Goal: Task Accomplishment & Management: Manage account settings

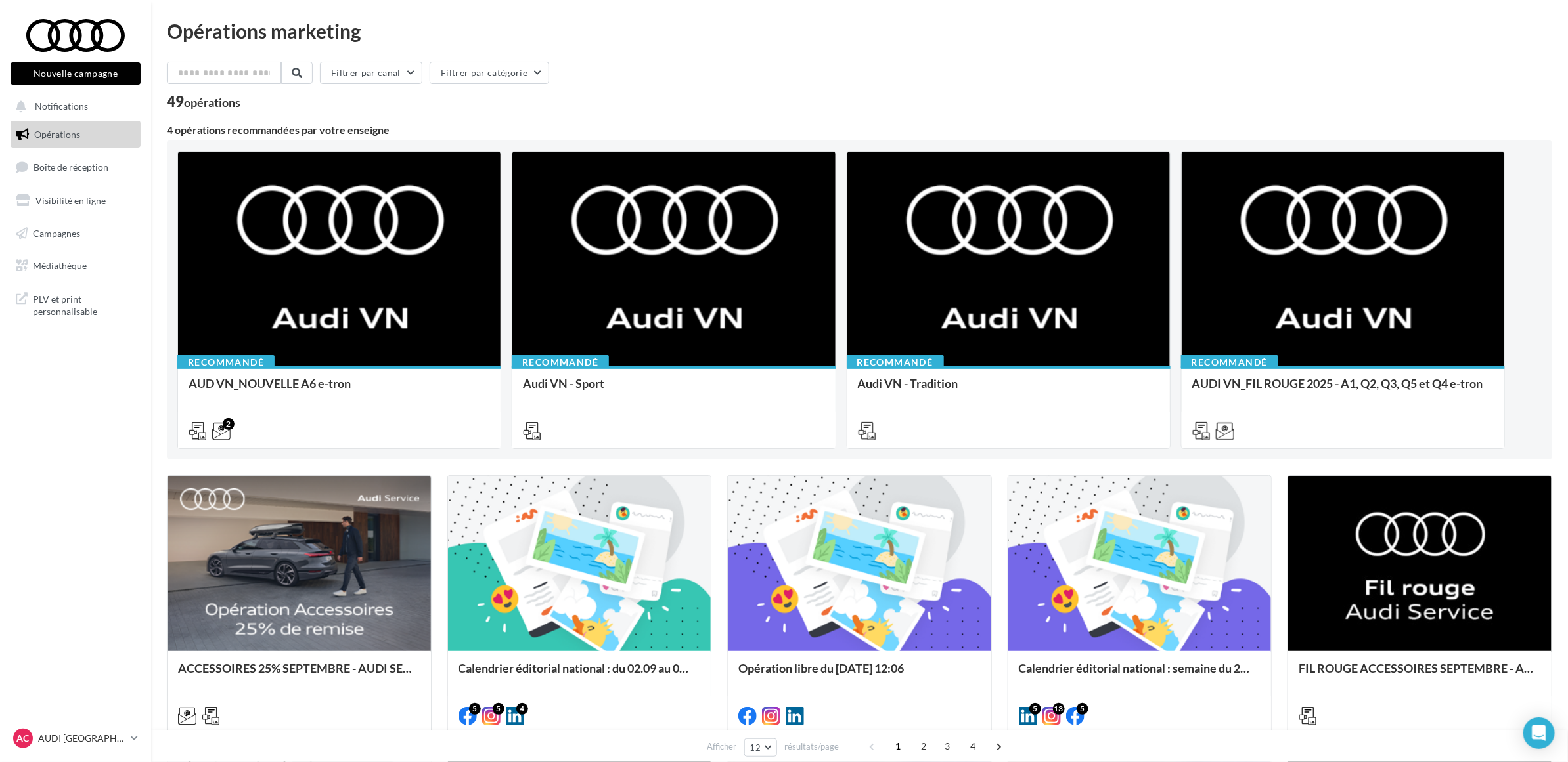
click at [70, 450] on nav "Nouvelle campagne Nouvelle campagne Notifications Opérations Boîte de réception…" at bounding box center [75, 381] width 151 height 762
click at [856, 107] on div "49 opérations" at bounding box center [860, 104] width 1385 height 17
click at [861, 100] on div "49 opérations" at bounding box center [860, 104] width 1385 height 17
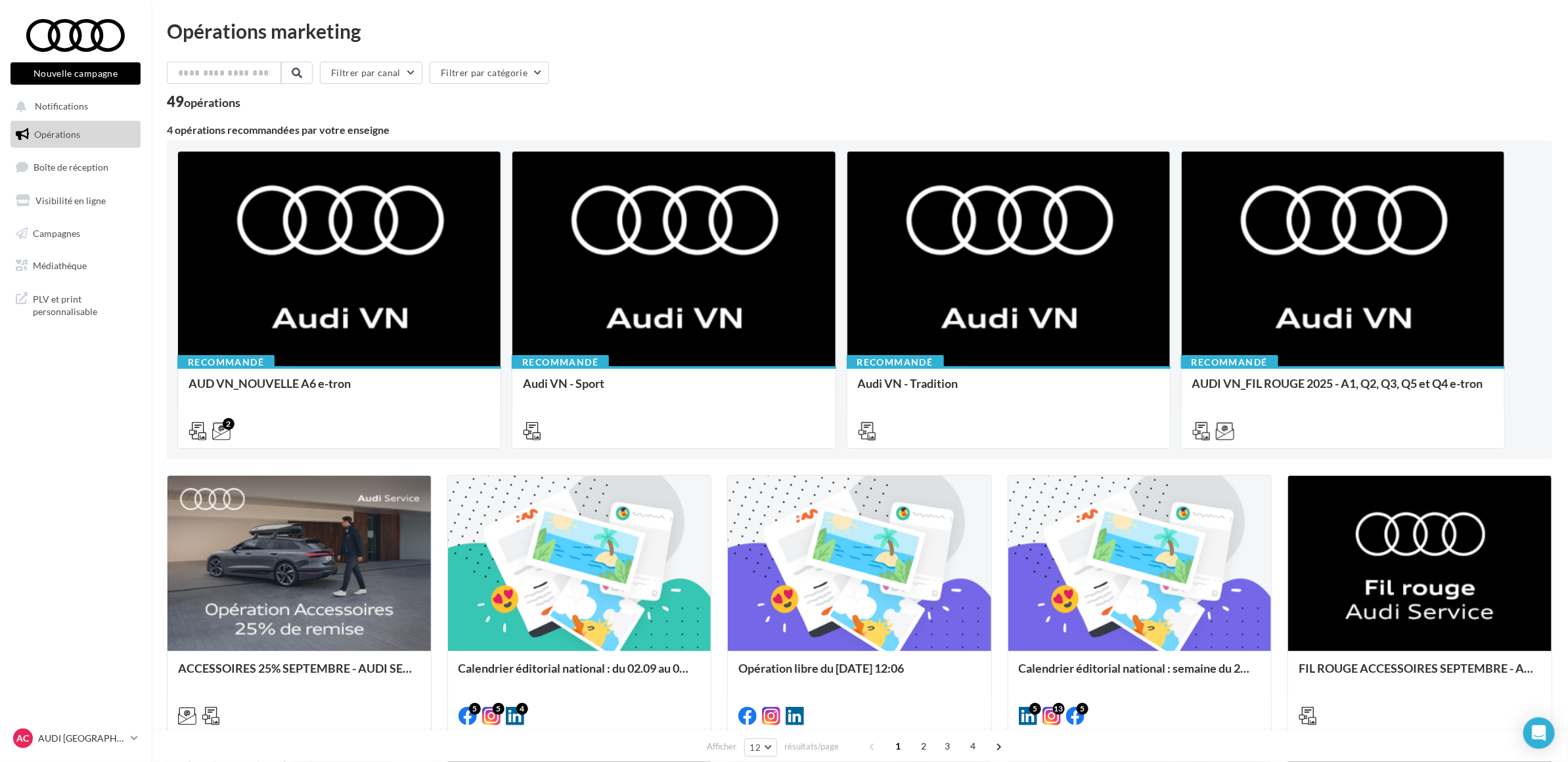
click at [861, 100] on div "49 opérations" at bounding box center [860, 104] width 1385 height 17
click at [77, 206] on link "Visibilité en ligne" at bounding box center [75, 201] width 135 height 28
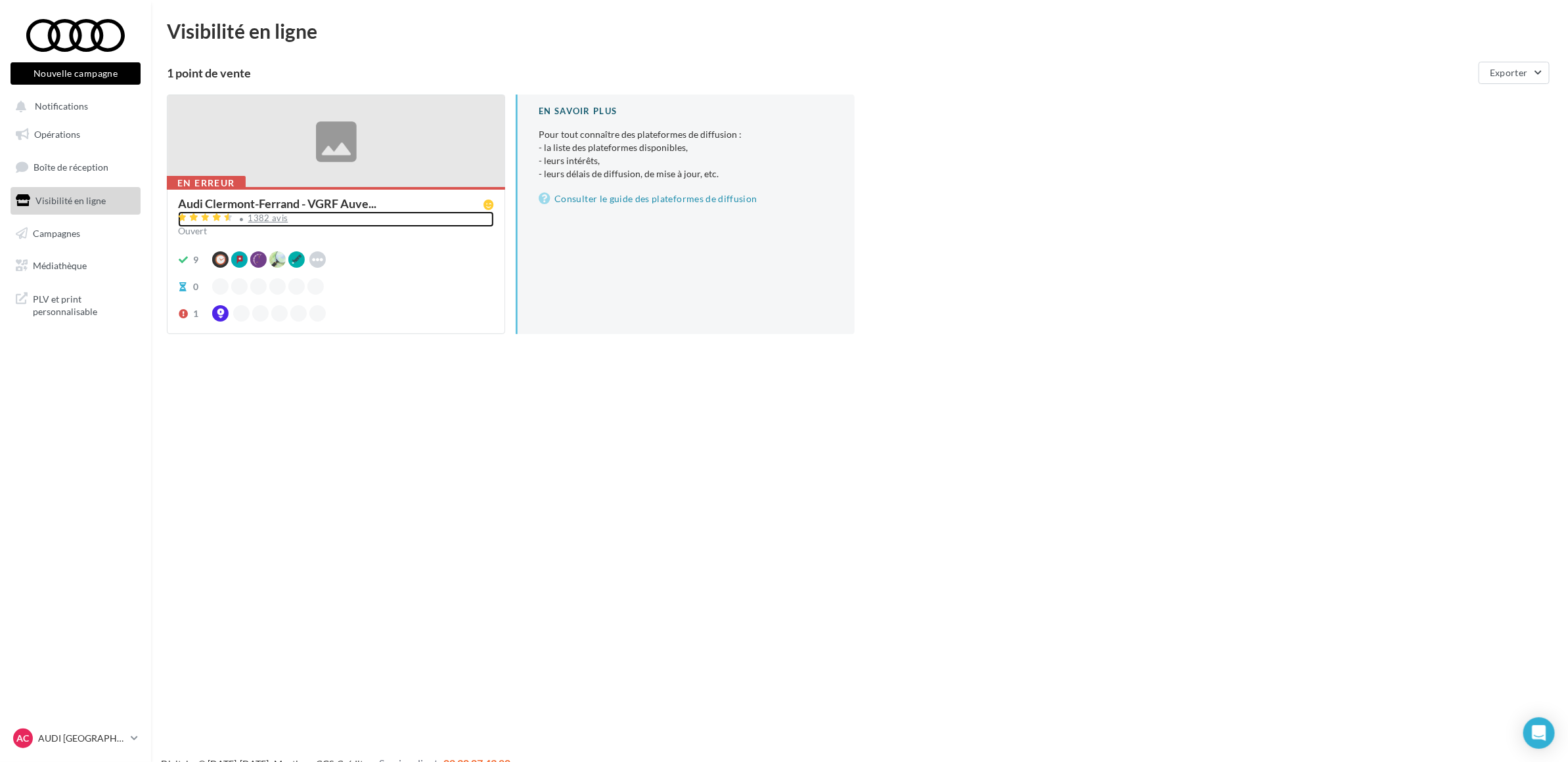
click at [359, 212] on div "1382 avis" at bounding box center [336, 219] width 316 height 16
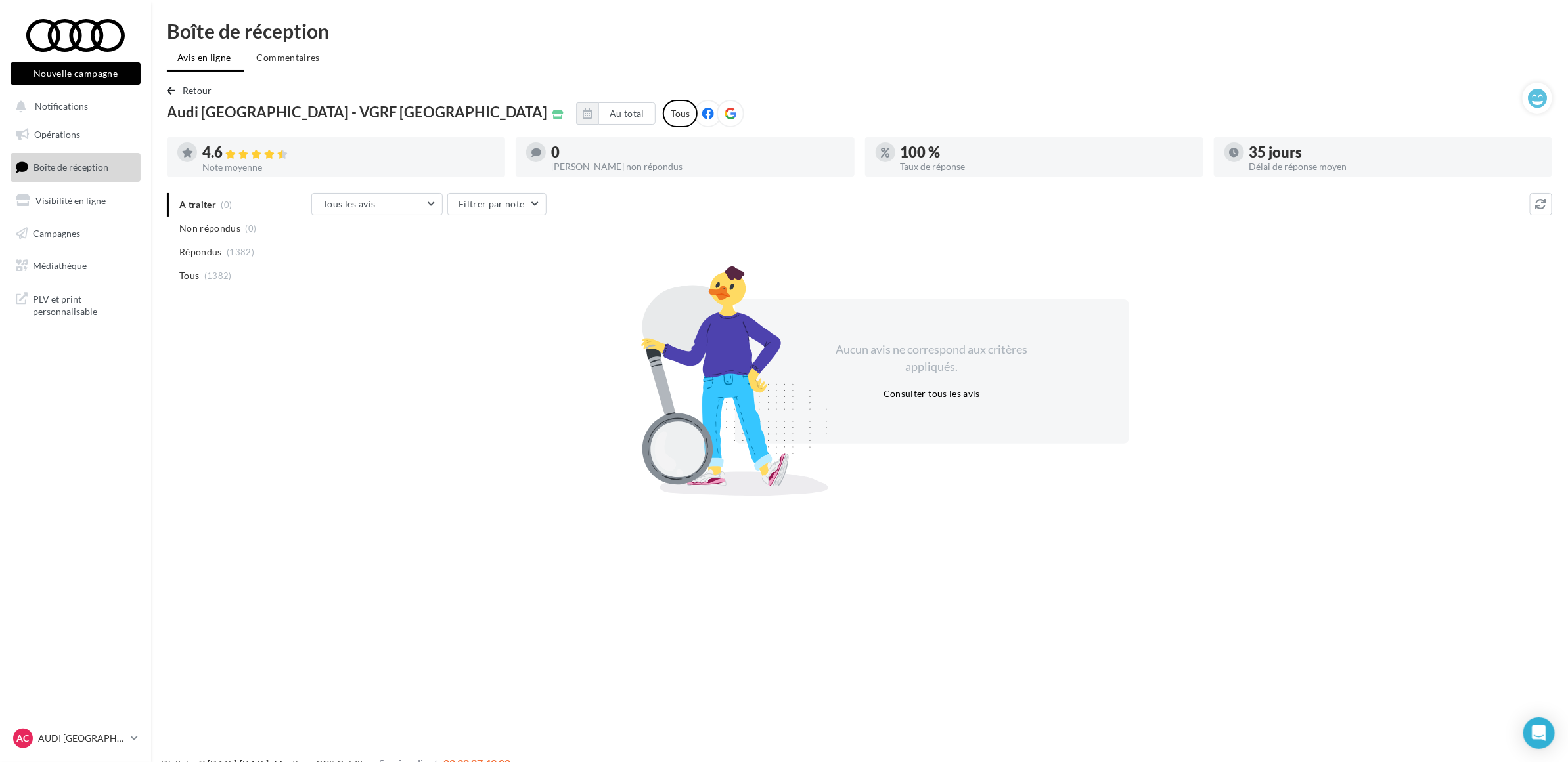
click at [702, 117] on icon at bounding box center [708, 113] width 12 height 12
click at [64, 194] on link "Visibilité en ligne" at bounding box center [75, 201] width 135 height 28
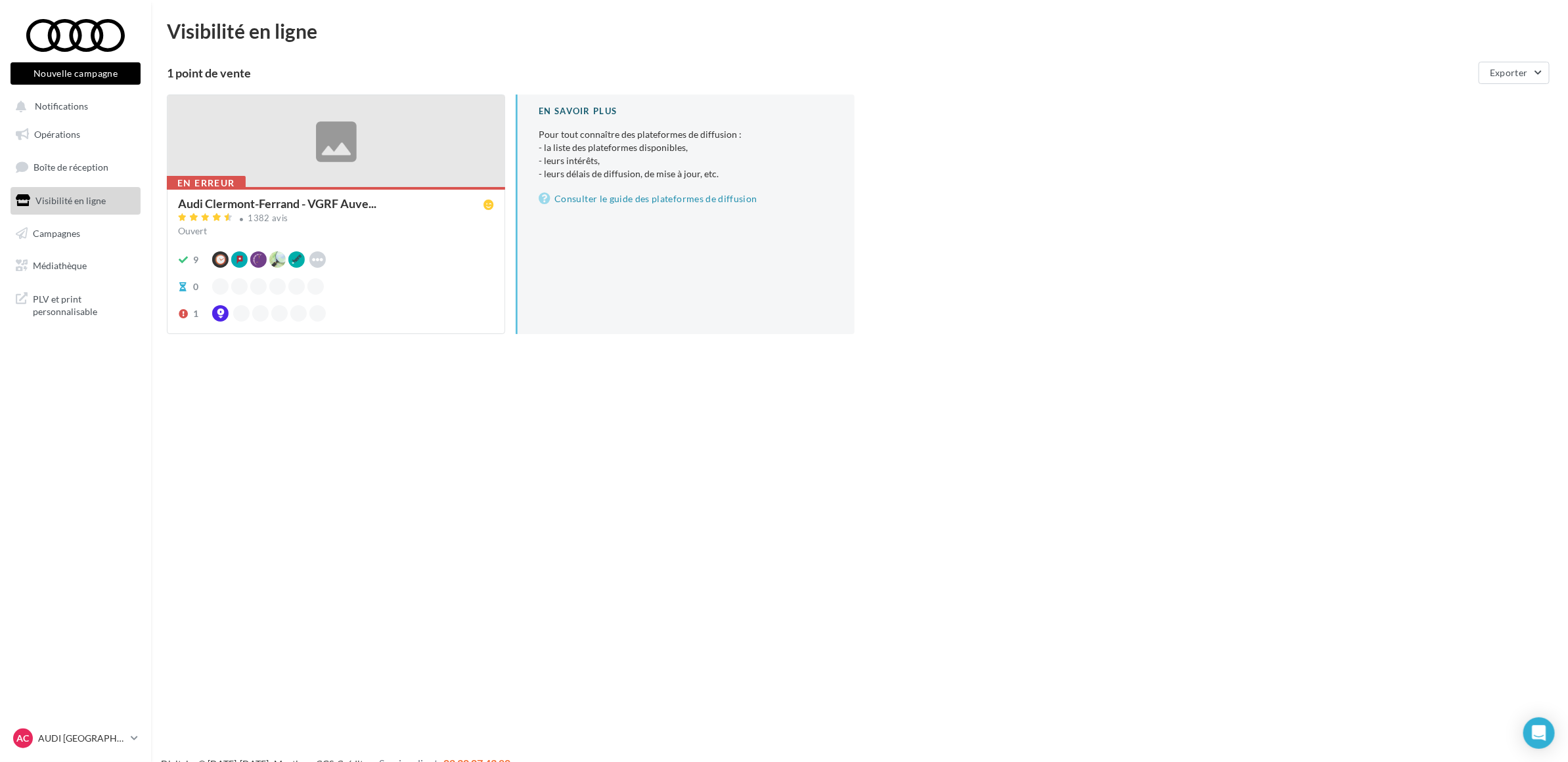
click at [283, 194] on div "En erreur Audi Clermont-Ferrand - VGRF Auve... 1382 avis Ouvert 9 Google Waze A…" at bounding box center [336, 260] width 337 height 145
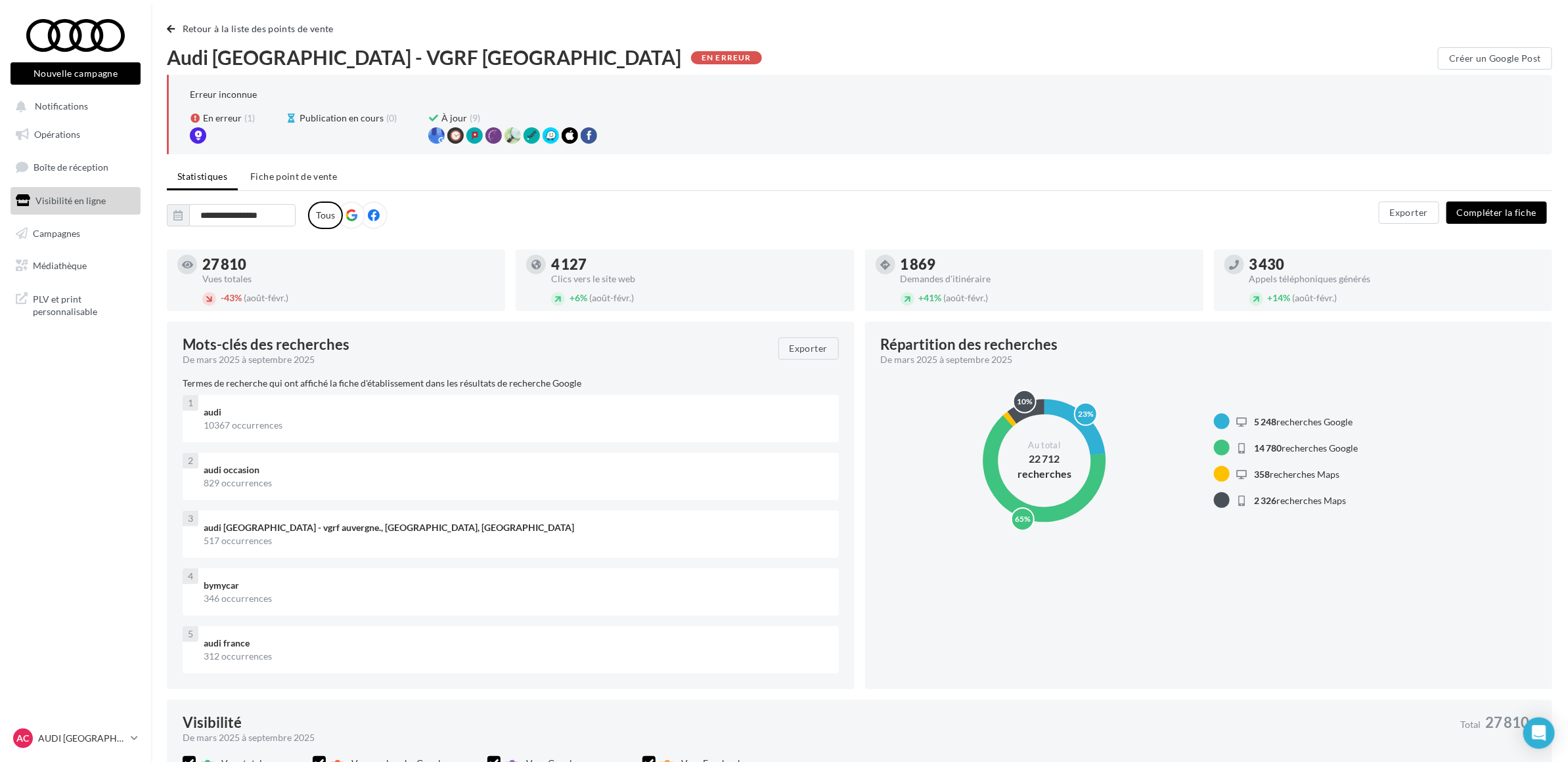
click at [376, 215] on label at bounding box center [373, 215] width 28 height 28
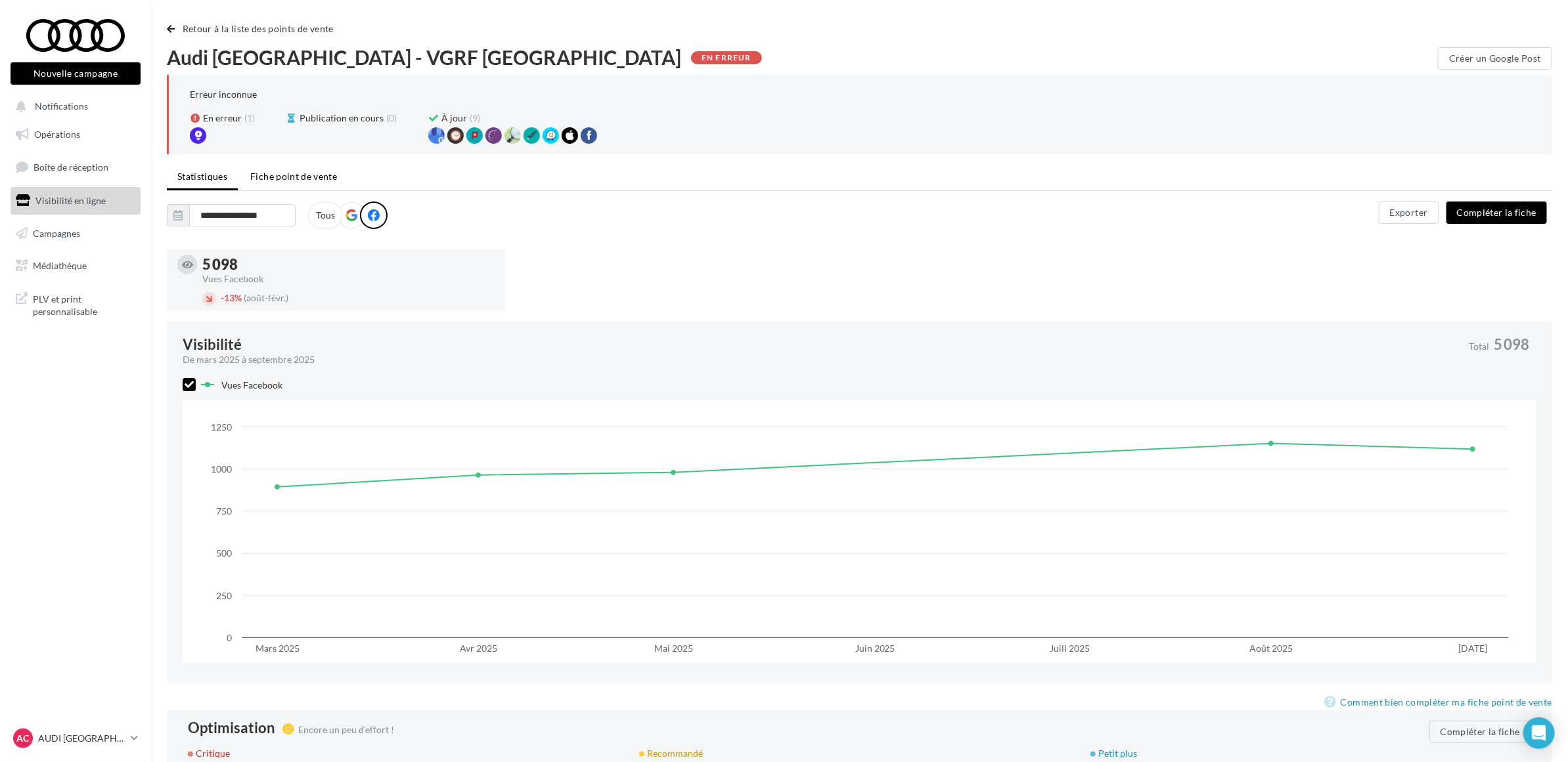
click at [325, 172] on span "Fiche point de vente" at bounding box center [293, 176] width 87 height 11
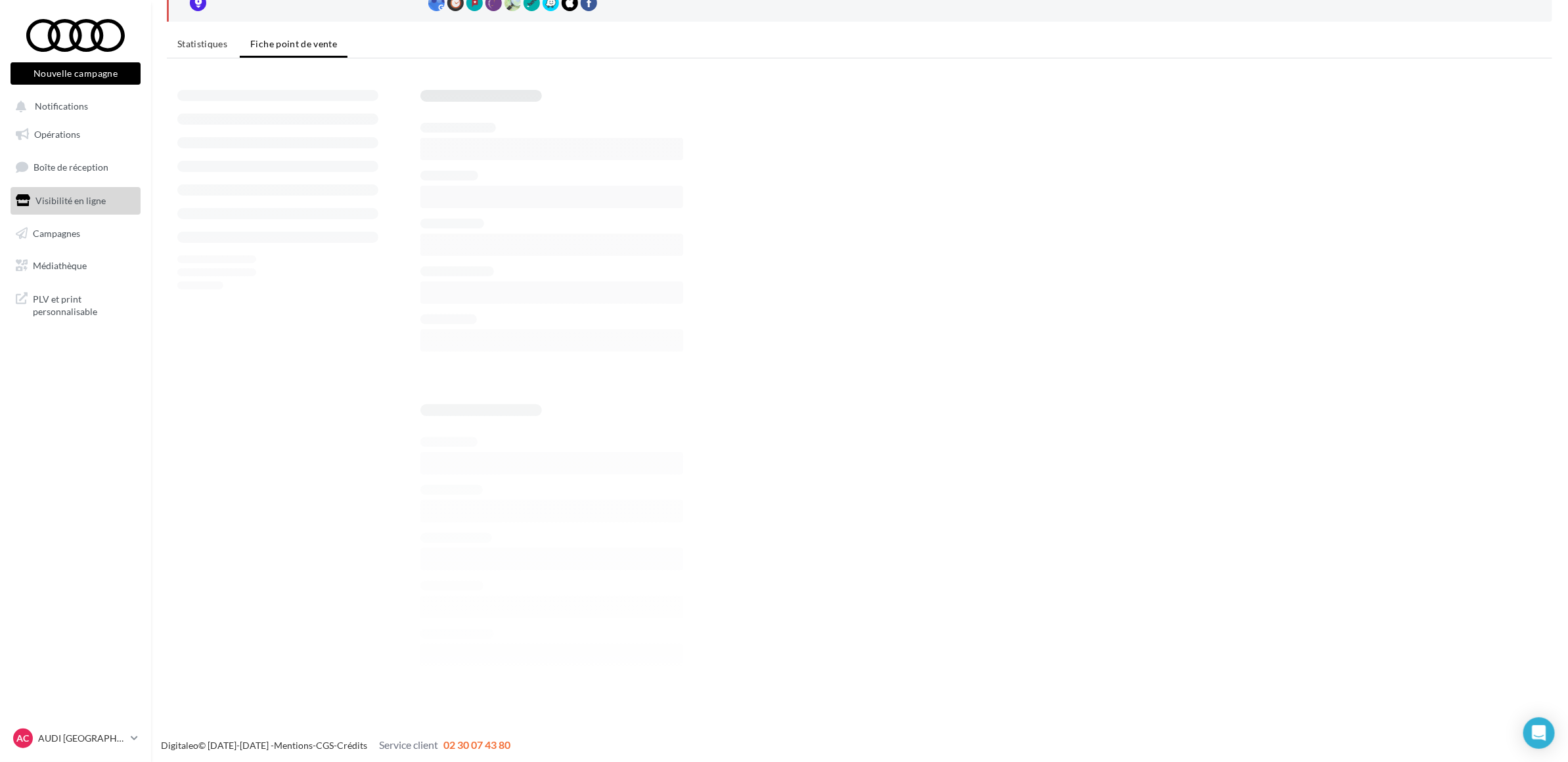
scroll to position [134, 0]
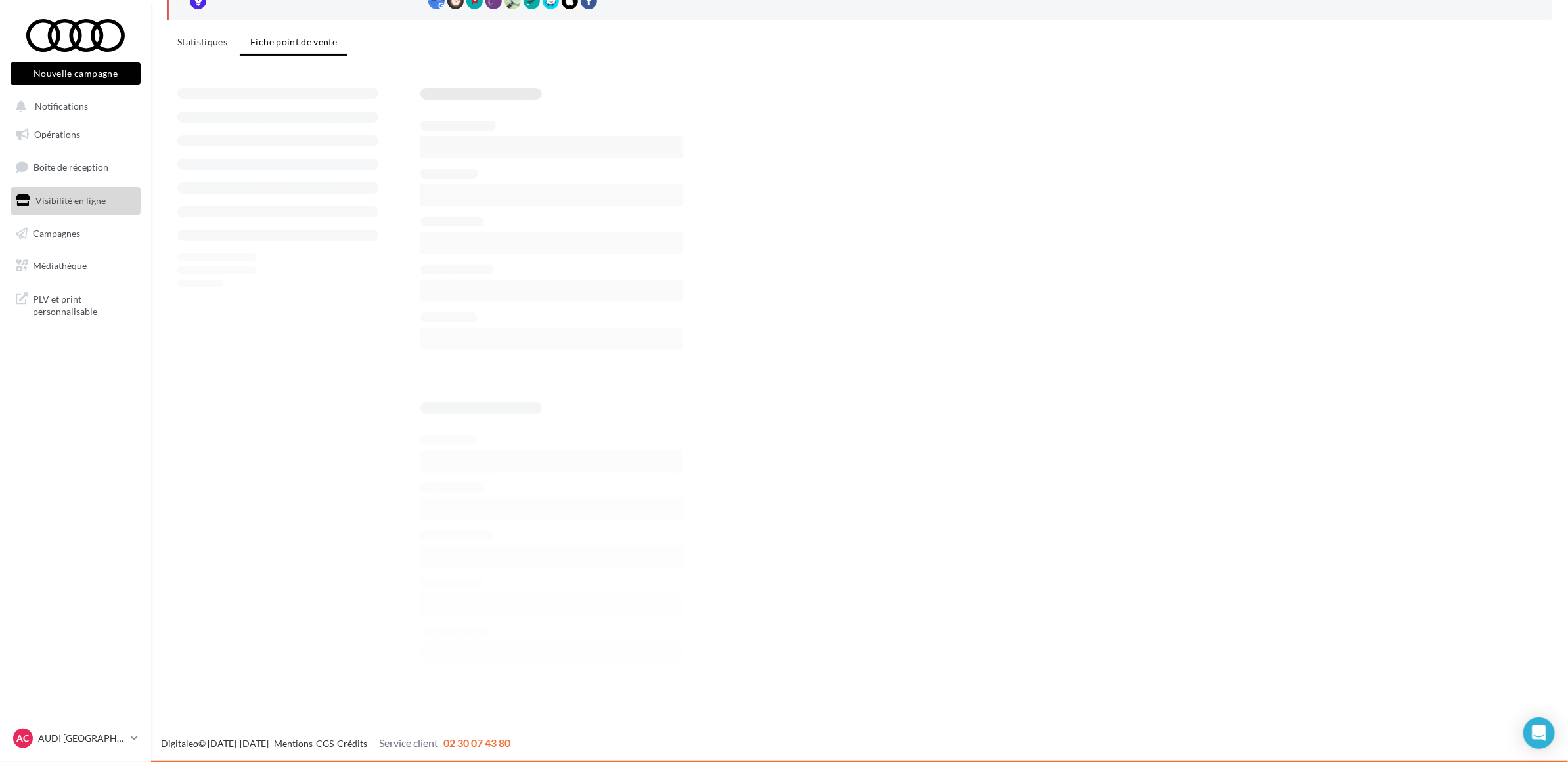
click at [648, 349] on div at bounding box center [860, 392] width 1385 height 629
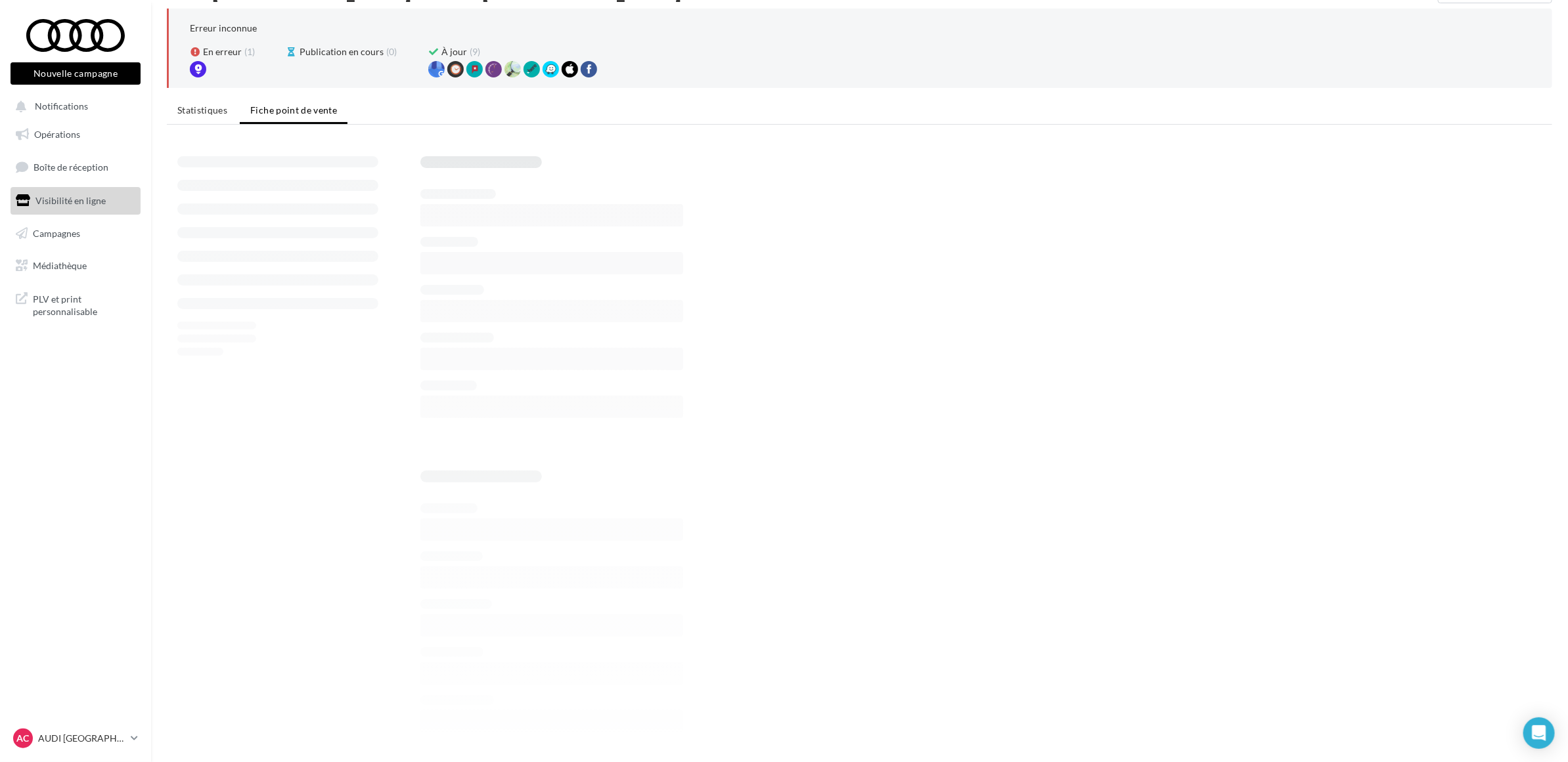
scroll to position [0, 0]
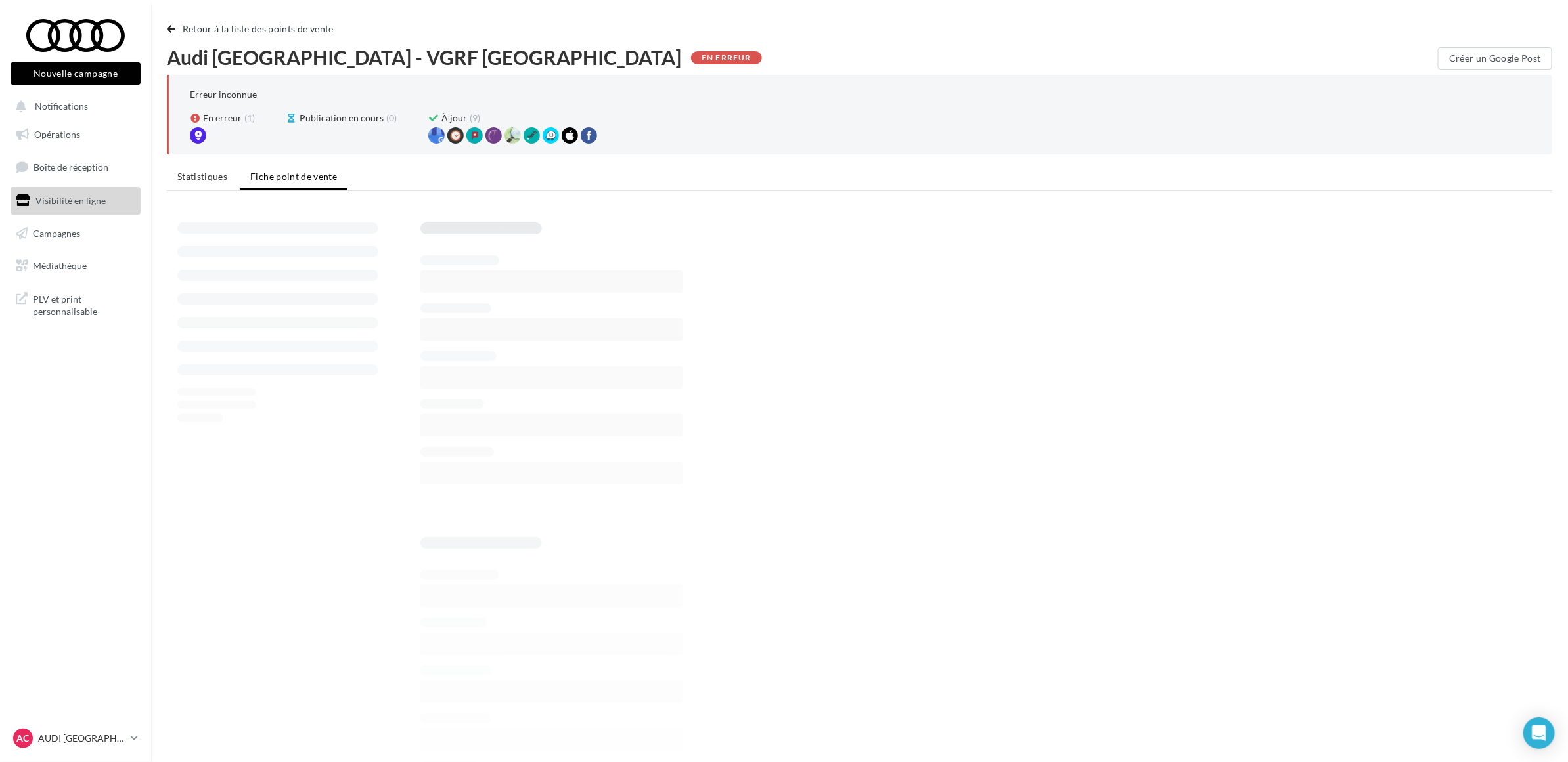
click at [206, 174] on span "Statistiques" at bounding box center [202, 176] width 50 height 11
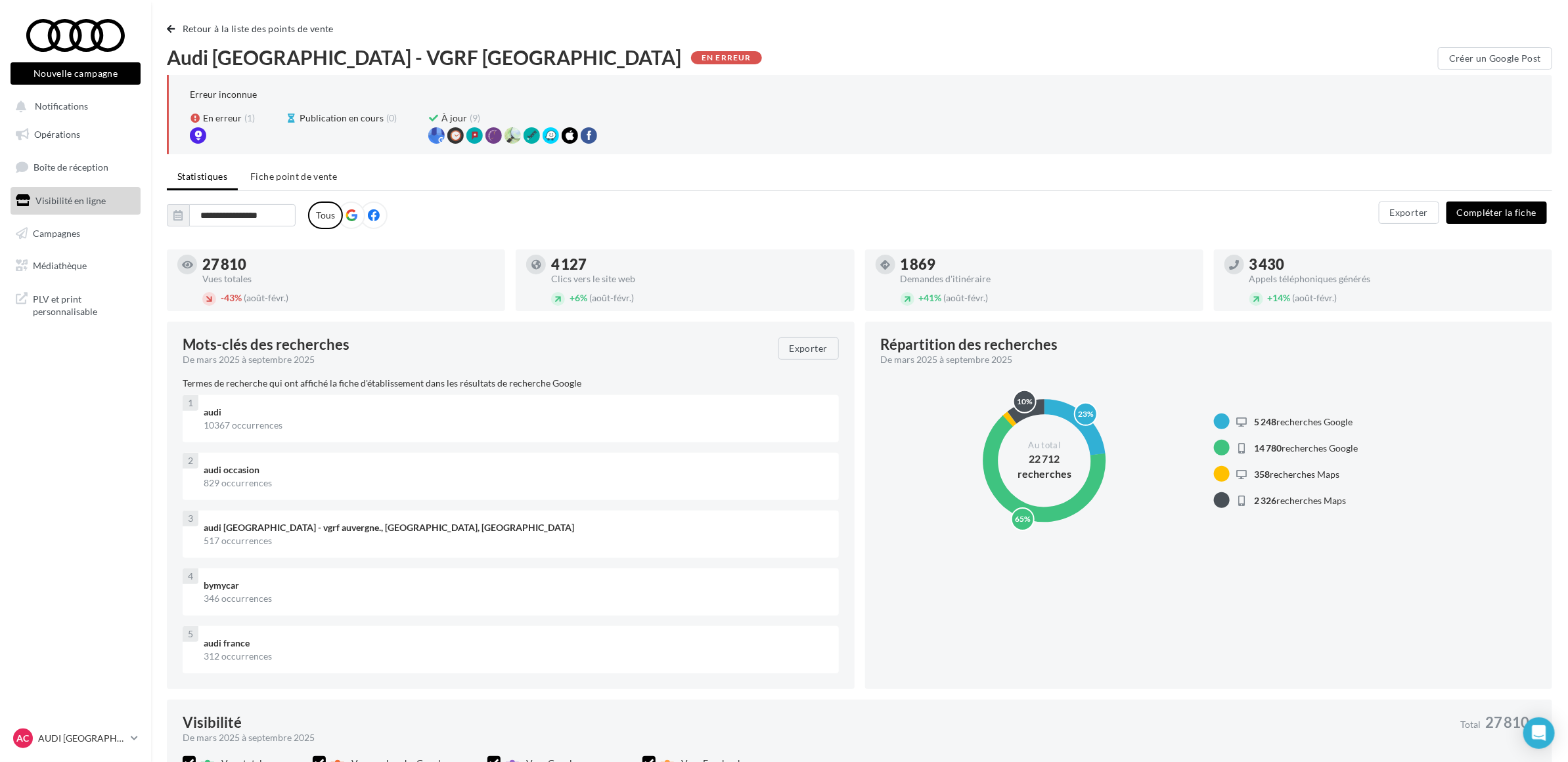
click at [115, 386] on nav "Nouvelle campagne Nouvelle campagne Notifications Opérations Boîte de réception…" at bounding box center [75, 381] width 151 height 762
click at [105, 378] on nav "Nouvelle campagne Nouvelle campagne Notifications Opérations Boîte de réception…" at bounding box center [75, 381] width 151 height 762
click at [93, 744] on p "AUDI [GEOGRAPHIC_DATA]" at bounding box center [81, 738] width 87 height 13
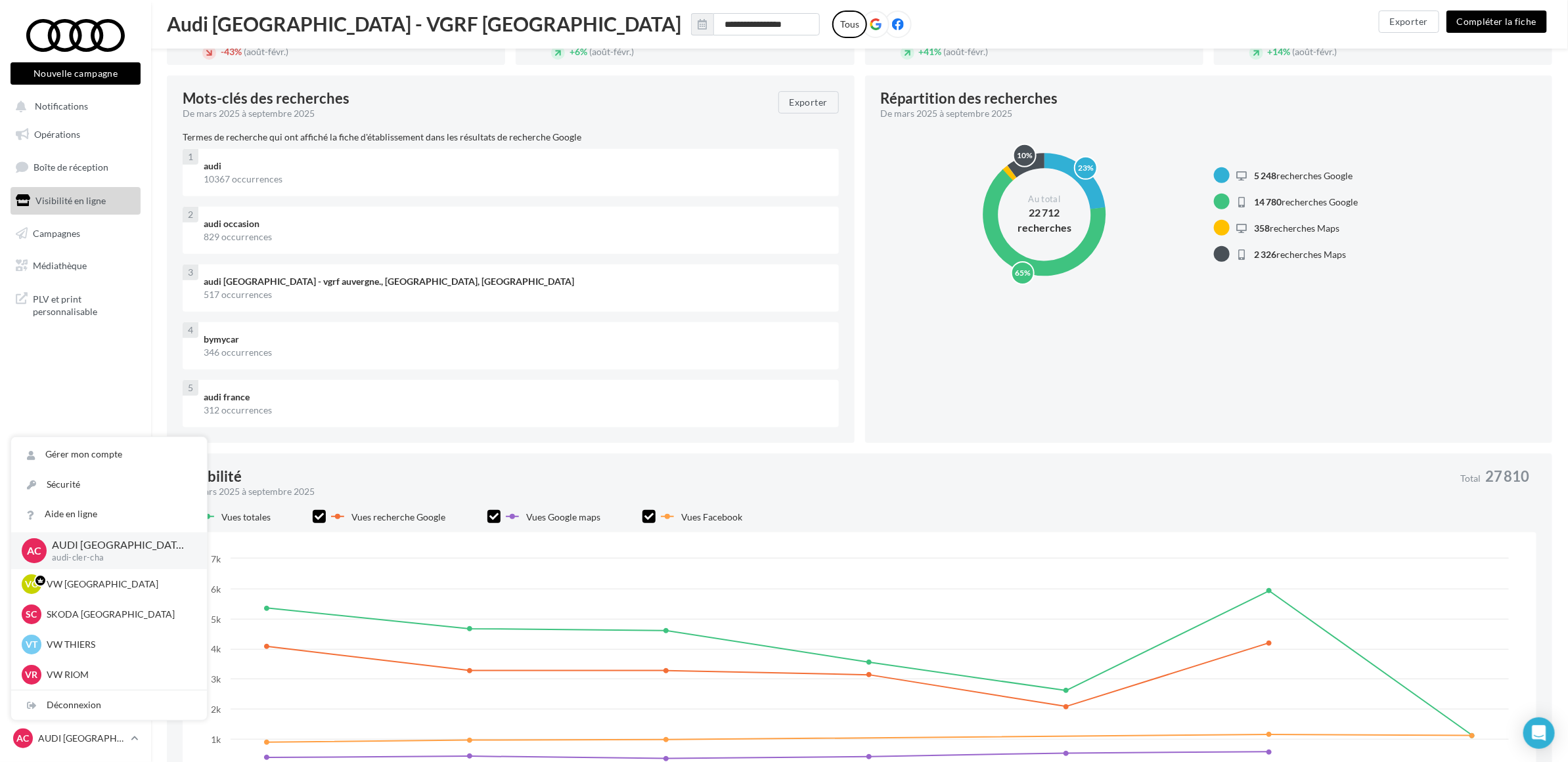
click at [99, 402] on nav "Nouvelle campagne Nouvelle campagne Notifications Opérations Boîte de réception…" at bounding box center [75, 381] width 151 height 762
